Goal: Task Accomplishment & Management: Complete application form

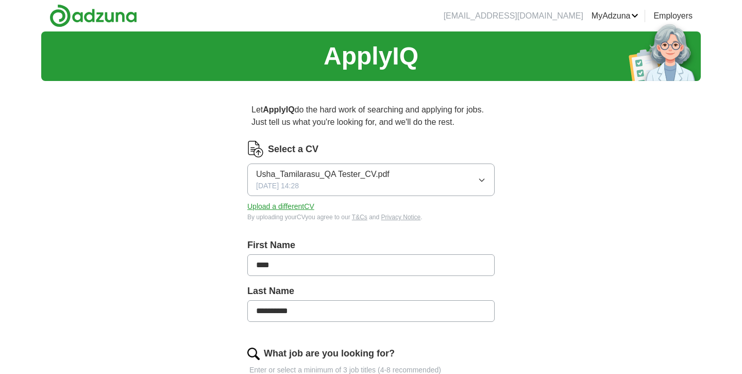
click at [296, 206] on button "Upload a different CV" at bounding box center [280, 206] width 67 height 11
click at [283, 206] on button "Upload a different CV" at bounding box center [280, 206] width 67 height 11
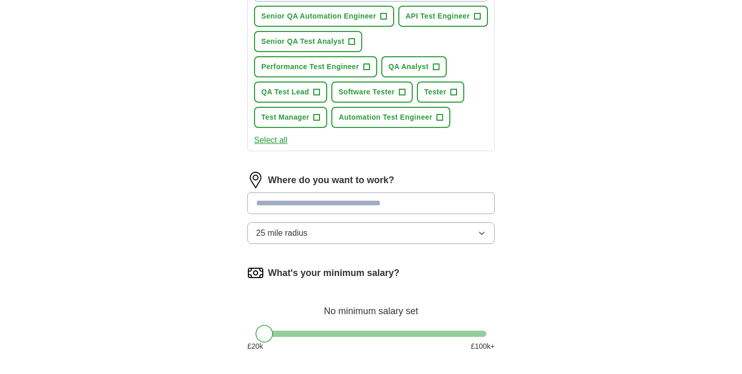
scroll to position [409, 0]
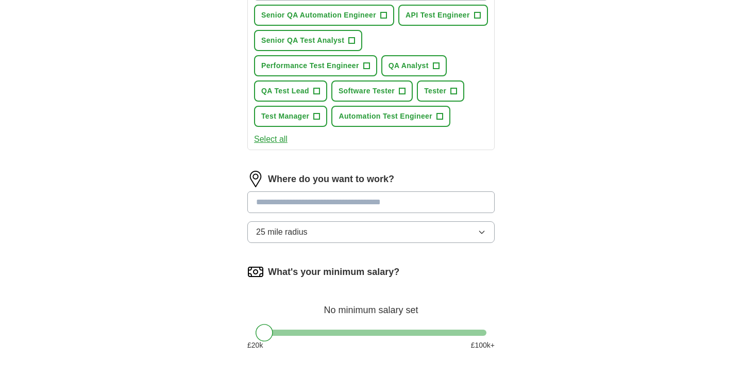
click at [408, 202] on input at bounding box center [370, 202] width 247 height 22
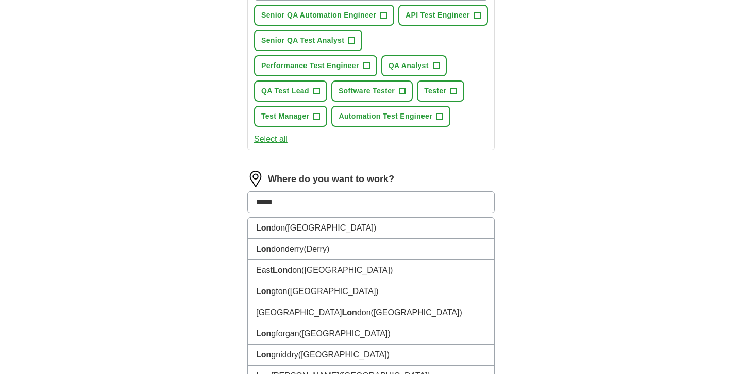
type input "******"
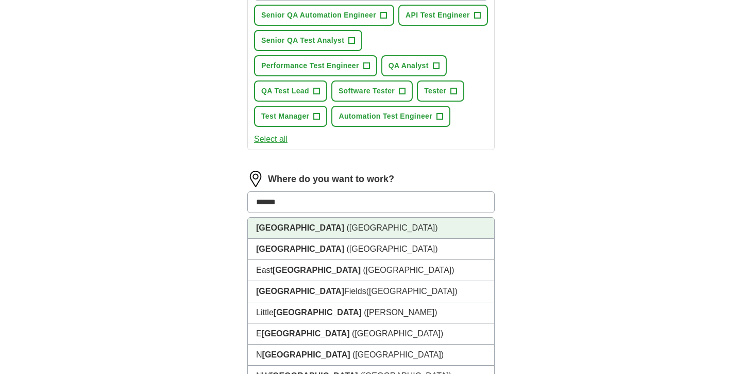
click at [324, 225] on li "[GEOGRAPHIC_DATA] ([GEOGRAPHIC_DATA])" at bounding box center [371, 228] width 246 height 21
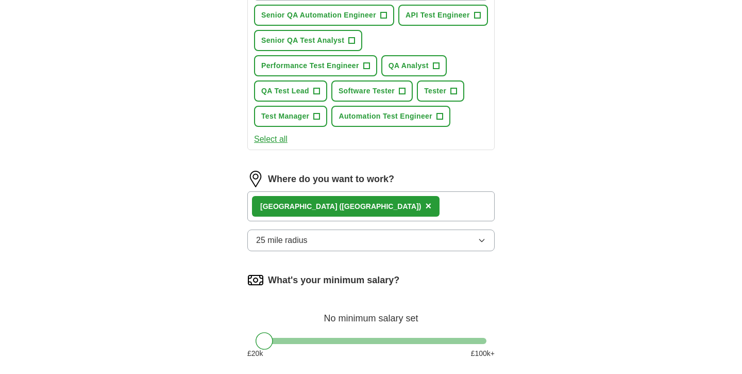
click at [627, 219] on div "**********" at bounding box center [371, 27] width 660 height 811
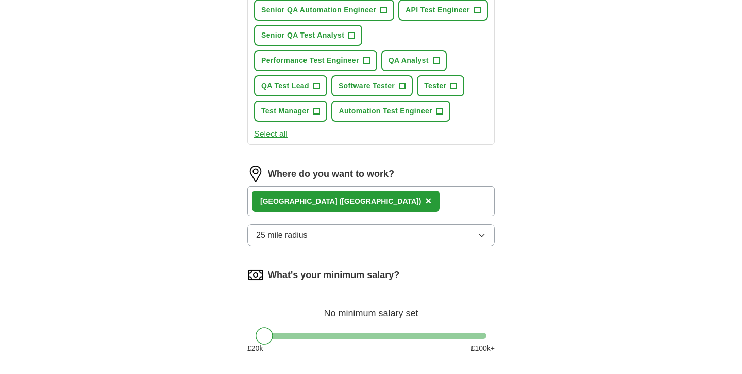
click at [479, 235] on icon "button" at bounding box center [482, 235] width 8 height 8
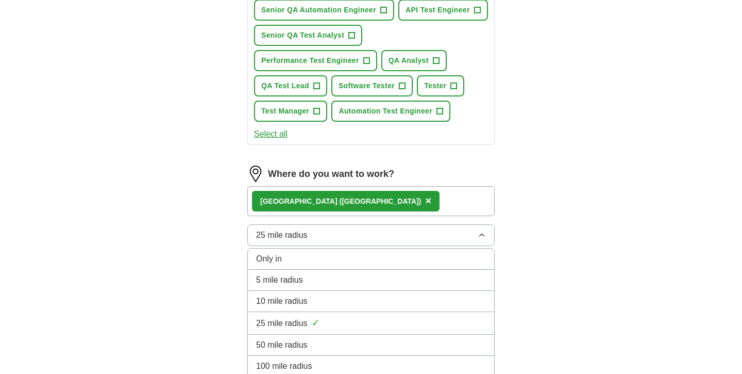
click at [343, 324] on div "25 mile radius ✓" at bounding box center [371, 323] width 230 height 14
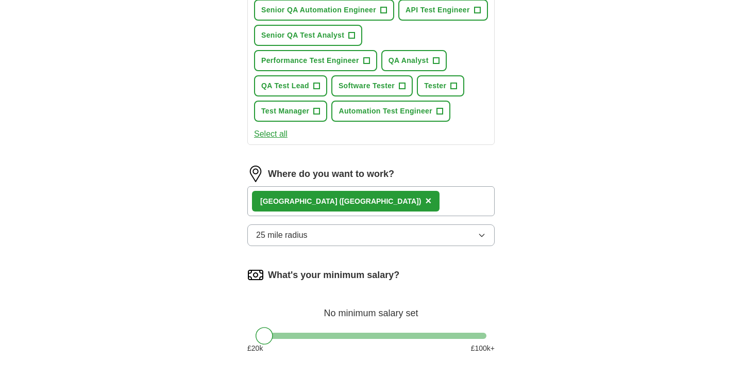
click at [574, 245] on div "**********" at bounding box center [371, 22] width 660 height 811
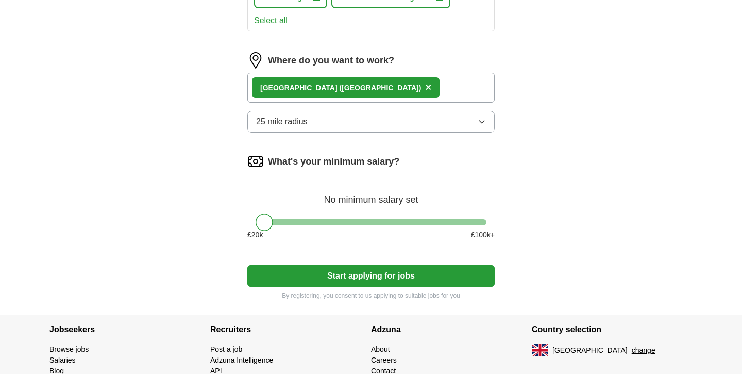
scroll to position [555, 0]
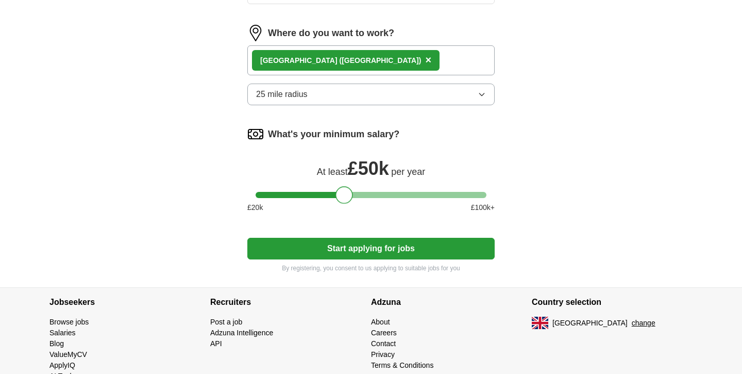
drag, startPoint x: 471, startPoint y: 193, endPoint x: 344, endPoint y: 191, distance: 127.3
click at [344, 192] on div at bounding box center [371, 195] width 231 height 6
click at [398, 250] on button "Start applying for jobs" at bounding box center [370, 249] width 247 height 22
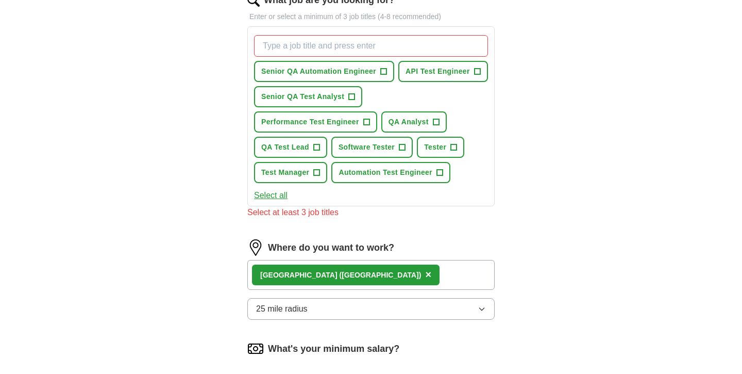
scroll to position [359, 0]
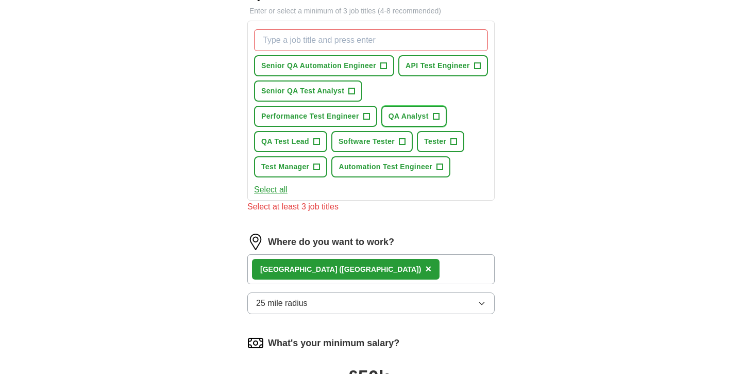
click at [435, 114] on span "+" at bounding box center [436, 116] width 6 height 8
click at [404, 139] on span "+" at bounding box center [402, 142] width 6 height 8
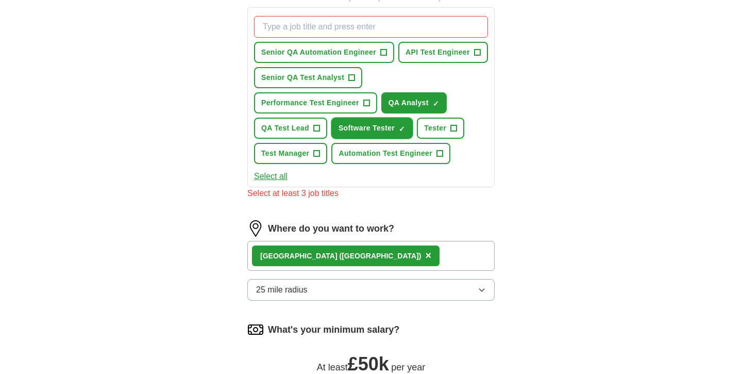
scroll to position [374, 0]
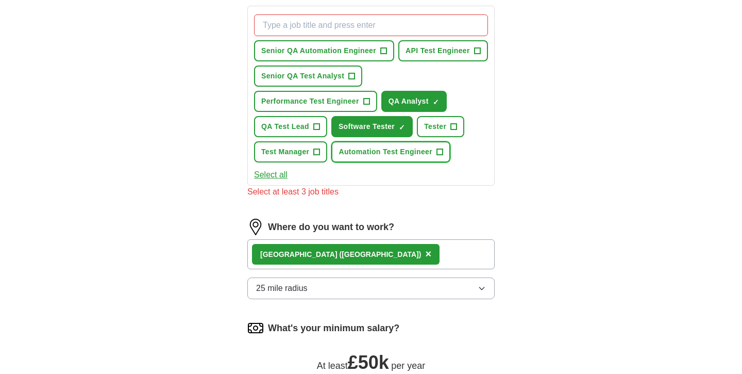
click at [439, 149] on span "+" at bounding box center [440, 152] width 6 height 8
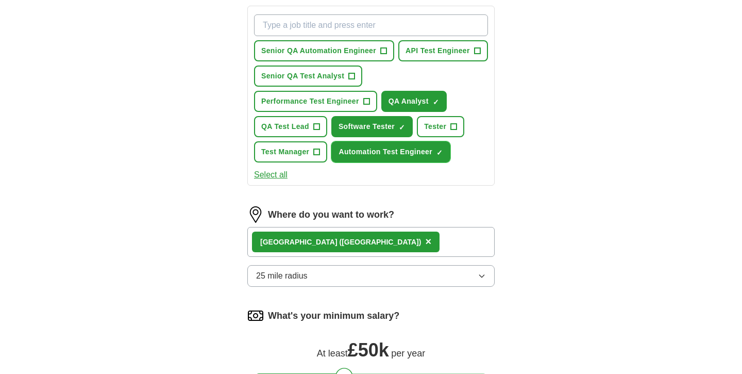
scroll to position [632, 0]
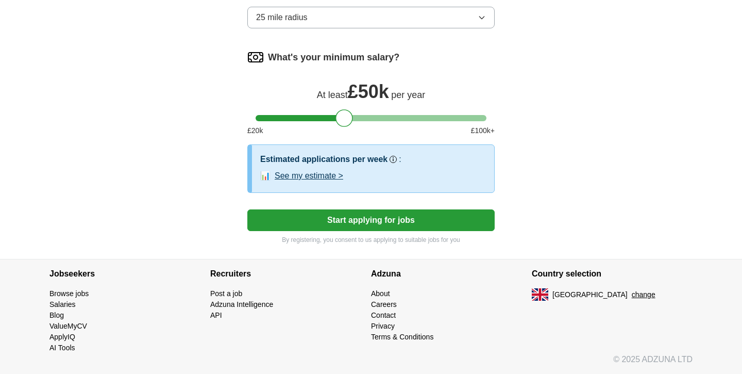
click at [367, 223] on button "Start applying for jobs" at bounding box center [370, 220] width 247 height 22
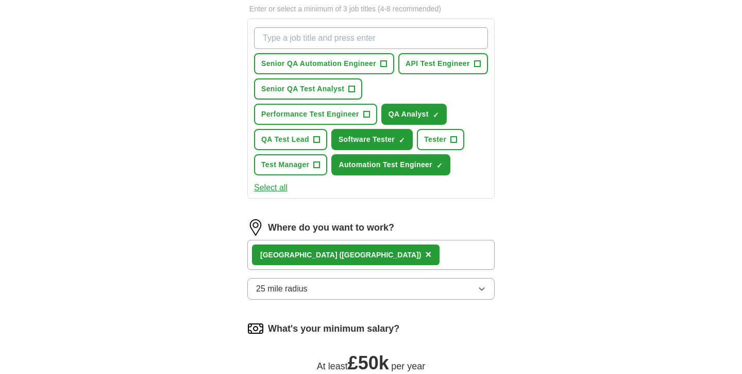
scroll to position [0, 0]
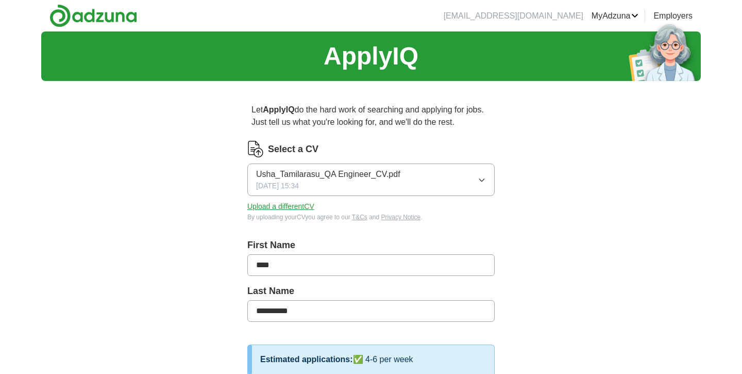
select select "**"
